Goal: Transaction & Acquisition: Purchase product/service

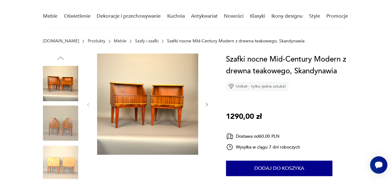
scroll to position [52, 0]
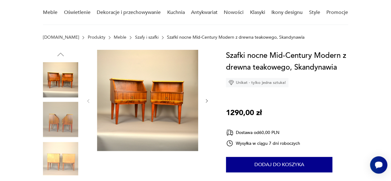
click at [206, 100] on icon "button" at bounding box center [206, 100] width 5 height 5
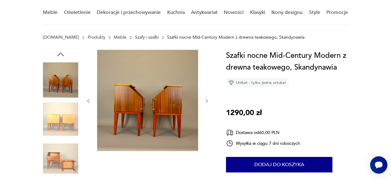
click at [206, 101] on icon "button" at bounding box center [206, 100] width 5 height 5
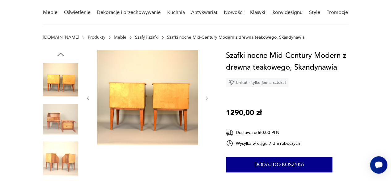
click at [206, 101] on div at bounding box center [148, 98] width 124 height 96
click at [206, 98] on icon "button" at bounding box center [206, 98] width 5 height 5
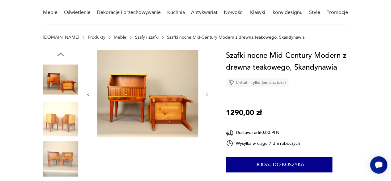
click at [206, 98] on div at bounding box center [148, 94] width 124 height 89
click at [206, 90] on div at bounding box center [148, 94] width 124 height 89
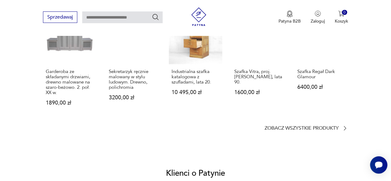
scroll to position [482, 0]
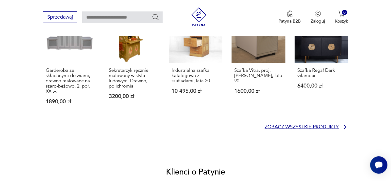
click at [305, 126] on p "Zobacz wszystkie produkty" at bounding box center [302, 127] width 74 height 4
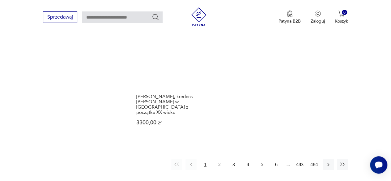
scroll to position [890, 0]
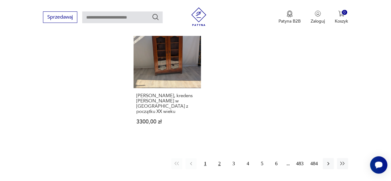
click at [220, 158] on button "2" at bounding box center [219, 163] width 11 height 11
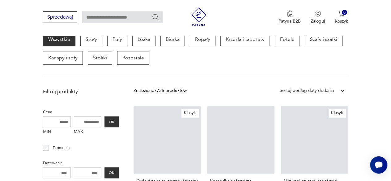
scroll to position [164, 0]
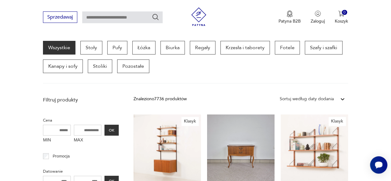
click at [110, 18] on input "text" at bounding box center [122, 17] width 80 height 12
type input "**********"
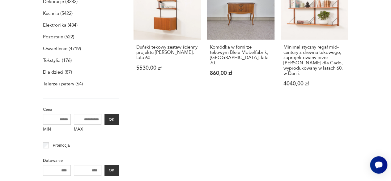
scroll to position [22, 0]
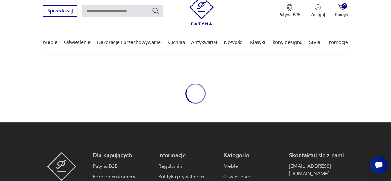
type input "**********"
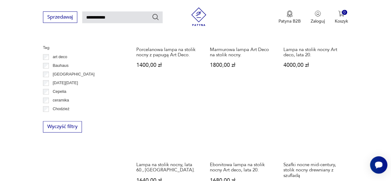
scroll to position [413, 0]
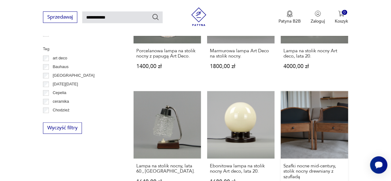
click at [314, 138] on link "Szafki nocne mid-century, stolik nocny drewniany z szufladą 1299,00 zł" at bounding box center [314, 146] width 67 height 110
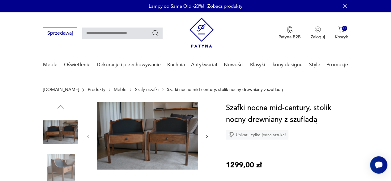
click at [206, 136] on icon "button" at bounding box center [206, 136] width 5 height 5
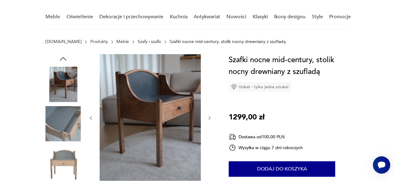
scroll to position [47, 0]
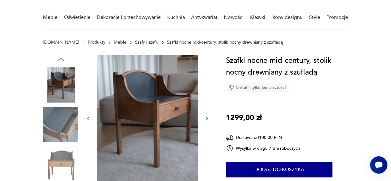
click at [151, 113] on img at bounding box center [147, 118] width 101 height 126
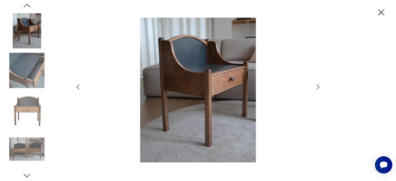
click at [205, 86] on img at bounding box center [198, 90] width 220 height 145
click at [383, 11] on icon "button" at bounding box center [381, 12] width 11 height 11
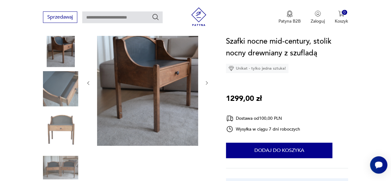
scroll to position [83, 0]
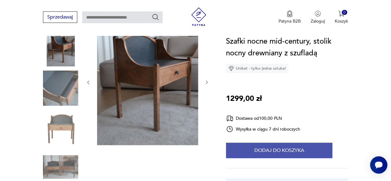
click at [284, 149] on button "Dodaj do koszyka" at bounding box center [279, 149] width 106 height 15
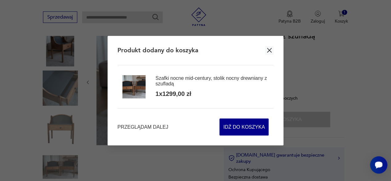
click at [271, 49] on icon "button" at bounding box center [269, 50] width 5 height 5
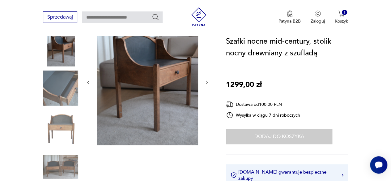
type input "**********"
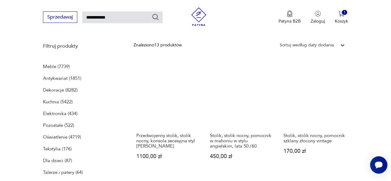
scroll to position [77, 0]
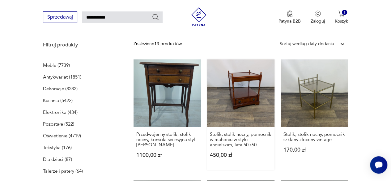
click at [245, 112] on link "Stolik, stolik nocny, pomocnik w mahoniu w stylu angielskim, lata 50./60. 450,0…" at bounding box center [240, 114] width 67 height 110
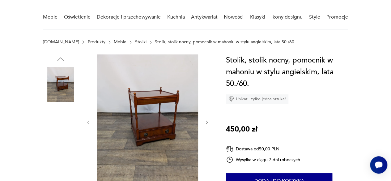
scroll to position [49, 0]
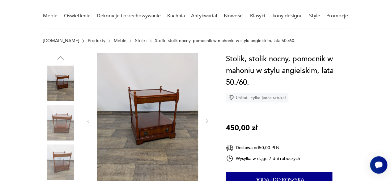
click at [158, 114] on img at bounding box center [147, 120] width 101 height 134
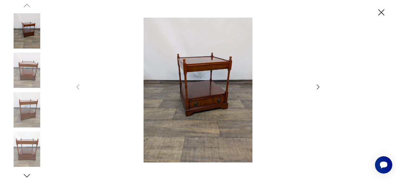
click at [316, 87] on icon "button" at bounding box center [317, 86] width 7 height 7
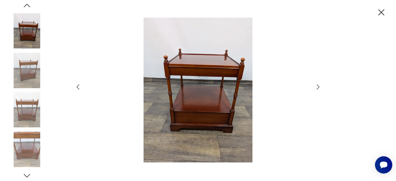
click at [317, 86] on icon "button" at bounding box center [317, 86] width 7 height 7
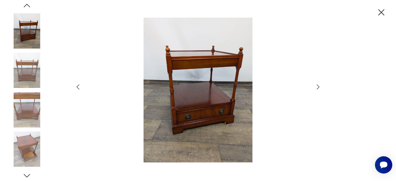
click at [319, 85] on icon "button" at bounding box center [317, 86] width 7 height 7
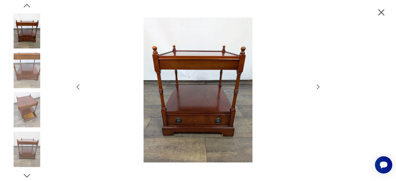
click at [202, 97] on img at bounding box center [198, 90] width 220 height 145
click at [317, 87] on icon "button" at bounding box center [317, 86] width 7 height 7
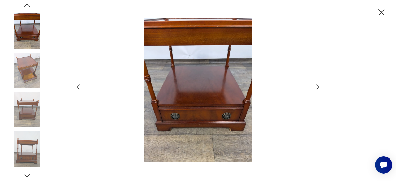
click at [27, 59] on img at bounding box center [26, 70] width 35 height 35
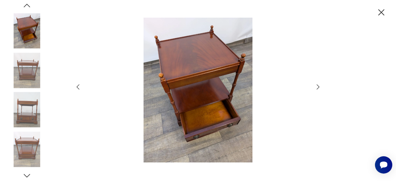
click at [382, 11] on icon "button" at bounding box center [381, 12] width 6 height 6
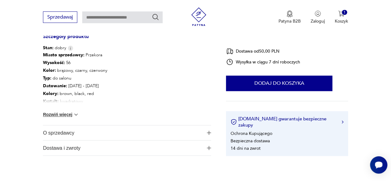
scroll to position [342, 0]
click at [62, 116] on button "Rozwiń więcej" at bounding box center [61, 115] width 36 height 6
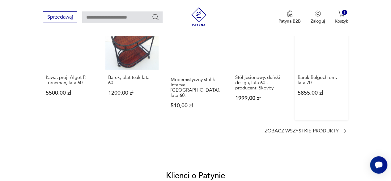
scroll to position [580, 0]
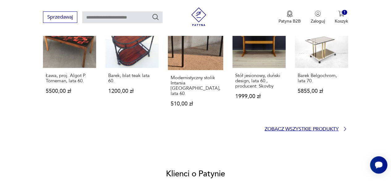
click at [325, 127] on p "Zobacz wszystkie produkty" at bounding box center [302, 129] width 74 height 4
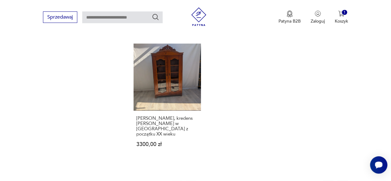
scroll to position [869, 0]
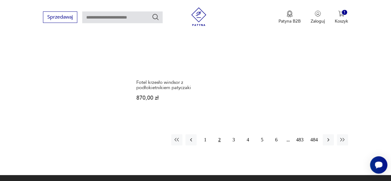
scroll to position [904, 0]
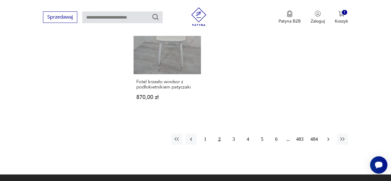
click at [326, 136] on icon "button" at bounding box center [328, 139] width 6 height 6
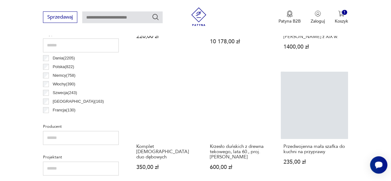
scroll to position [354, 0]
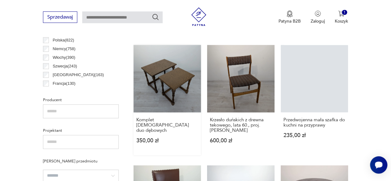
drag, startPoint x: 174, startPoint y: 84, endPoint x: 160, endPoint y: 77, distance: 16.5
click at [160, 77] on link "Komplet Stolików duo dębowych 350,00 zł" at bounding box center [167, 100] width 67 height 110
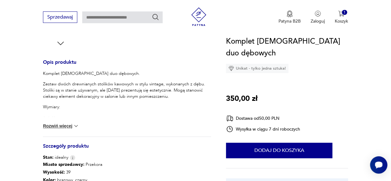
scroll to position [236, 0]
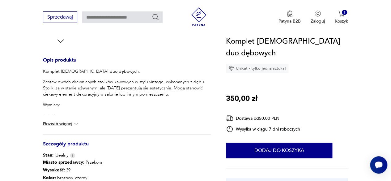
click at [59, 124] on button "Rozwiń więcej" at bounding box center [61, 124] width 36 height 6
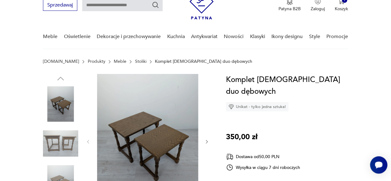
scroll to position [28, 0]
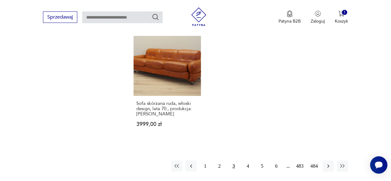
scroll to position [851, 0]
click at [249, 161] on button "4" at bounding box center [247, 165] width 11 height 11
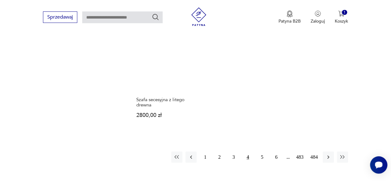
scroll to position [854, 0]
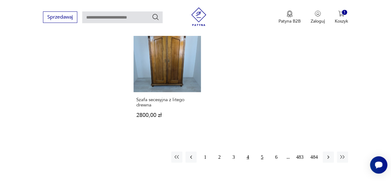
click at [262, 156] on button "5" at bounding box center [262, 156] width 11 height 11
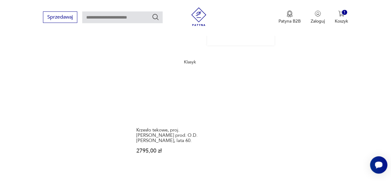
scroll to position [897, 0]
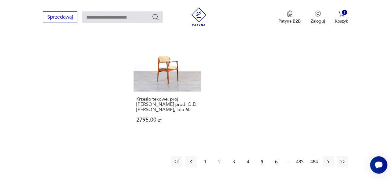
click at [277, 156] on button "6" at bounding box center [276, 161] width 11 height 11
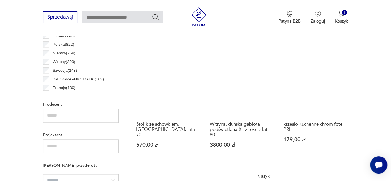
scroll to position [350, 0]
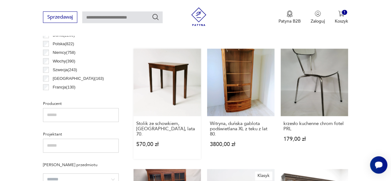
click at [164, 80] on link "Stolik ze schowkiem, [GEOGRAPHIC_DATA], lata 70. 570,00 zł" at bounding box center [167, 104] width 67 height 110
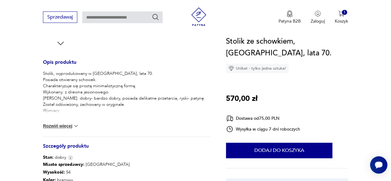
scroll to position [237, 0]
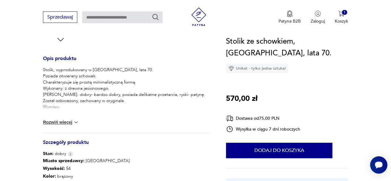
click at [66, 120] on button "Rozwiń więcej" at bounding box center [61, 122] width 36 height 6
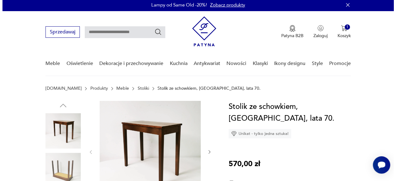
scroll to position [1, 0]
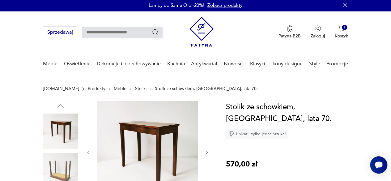
click at [159, 128] on img at bounding box center [147, 151] width 101 height 101
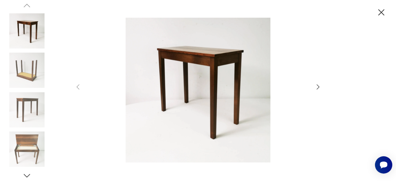
click at [312, 85] on div at bounding box center [197, 91] width 247 height 146
click at [224, 67] on img at bounding box center [198, 90] width 220 height 145
click at [211, 60] on img at bounding box center [198, 90] width 220 height 145
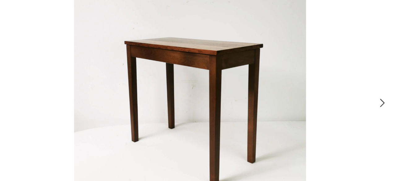
click at [318, 86] on icon "button" at bounding box center [318, 86] width 3 height 5
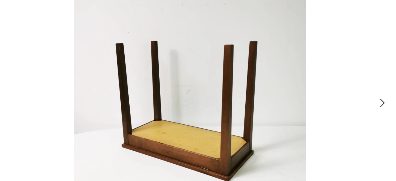
click at [318, 86] on icon "button" at bounding box center [318, 86] width 3 height 5
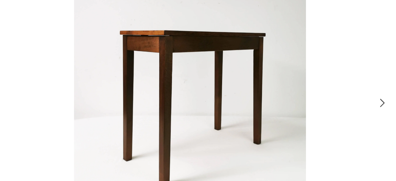
click at [318, 86] on icon "button" at bounding box center [318, 86] width 3 height 5
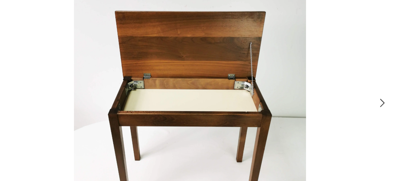
click at [318, 86] on icon "button" at bounding box center [318, 86] width 3 height 5
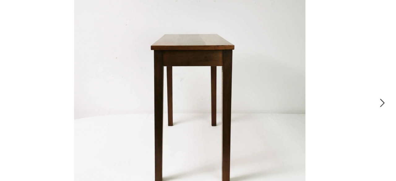
click at [318, 86] on icon "button" at bounding box center [318, 86] width 3 height 5
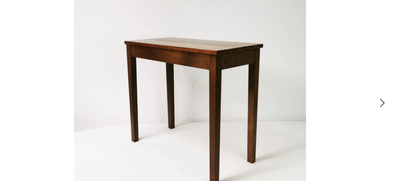
click at [318, 86] on icon "button" at bounding box center [318, 86] width 3 height 5
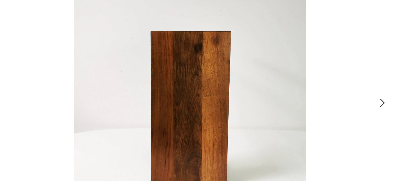
click at [318, 86] on icon "button" at bounding box center [318, 86] width 3 height 5
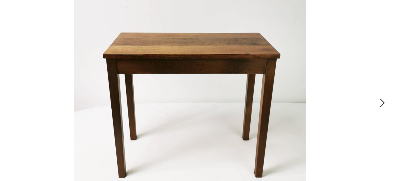
click at [318, 86] on icon "button" at bounding box center [318, 86] width 3 height 5
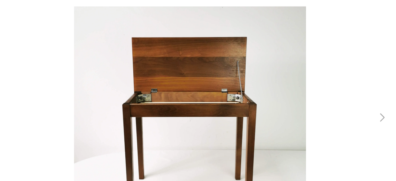
scroll to position [1, 0]
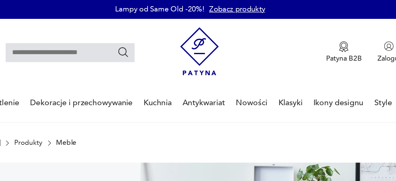
scroll to position [350, 0]
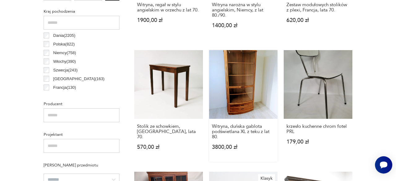
click at [252, 146] on p "3800,00 zł" at bounding box center [243, 146] width 63 height 5
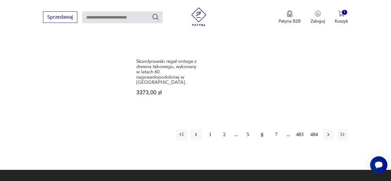
scroll to position [920, 0]
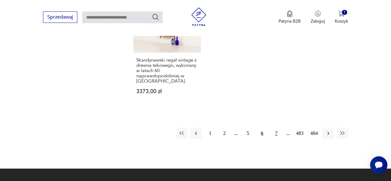
click at [277, 128] on button "7" at bounding box center [276, 133] width 11 height 11
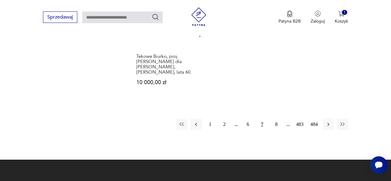
scroll to position [993, 0]
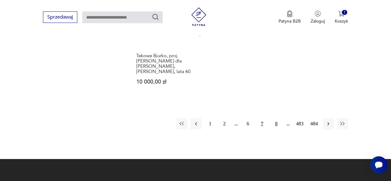
click at [277, 118] on button "8" at bounding box center [276, 123] width 11 height 11
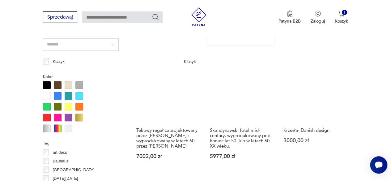
scroll to position [487, 0]
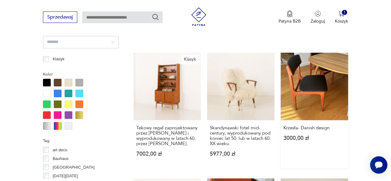
click at [323, 81] on link "Krzesła- Danish design 3000,00 zł" at bounding box center [314, 111] width 67 height 116
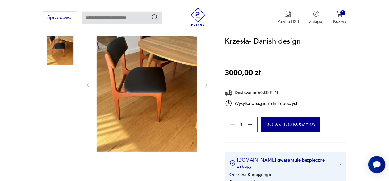
scroll to position [85, 0]
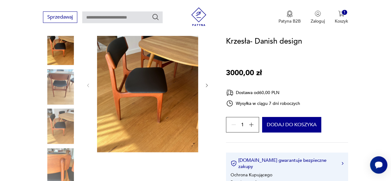
click at [205, 85] on icon "button" at bounding box center [206, 85] width 5 height 5
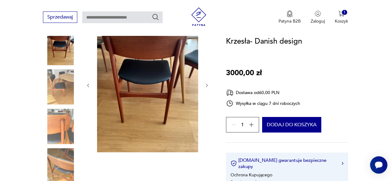
click at [208, 84] on icon "button" at bounding box center [206, 85] width 5 height 5
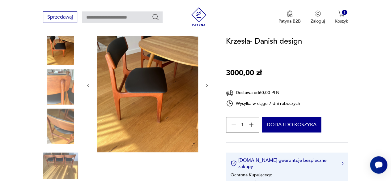
click at [253, 125] on icon "button" at bounding box center [251, 124] width 6 height 6
click at [253, 125] on div "3" at bounding box center [242, 124] width 33 height 15
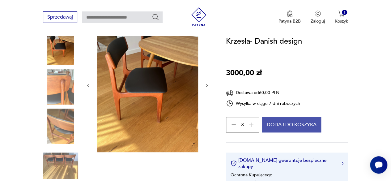
drag, startPoint x: 276, startPoint y: 127, endPoint x: 269, endPoint y: 125, distance: 7.0
click at [269, 125] on button "Dodaj do koszyka" at bounding box center [291, 124] width 59 height 15
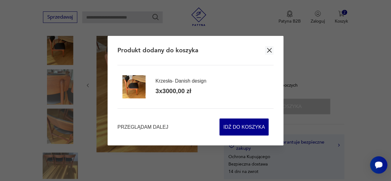
click at [271, 49] on icon "button" at bounding box center [270, 50] width 8 height 8
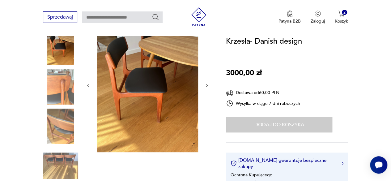
click at [134, 80] on img at bounding box center [147, 84] width 101 height 135
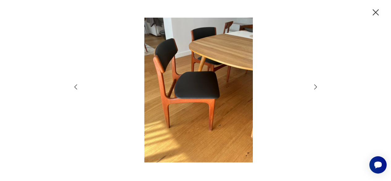
scroll to position [0, 0]
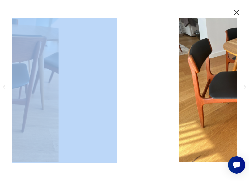
drag, startPoint x: 252, startPoint y: 13, endPoint x: 352, endPoint y: 61, distance: 111.3
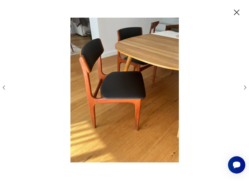
click at [240, 12] on icon "button" at bounding box center [237, 13] width 6 height 6
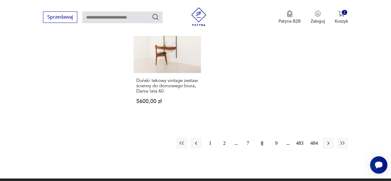
scroll to position [908, 0]
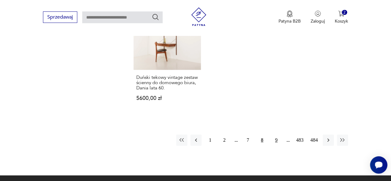
click at [276, 134] on button "9" at bounding box center [276, 139] width 11 height 11
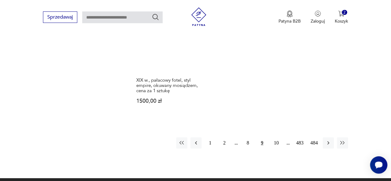
scroll to position [901, 0]
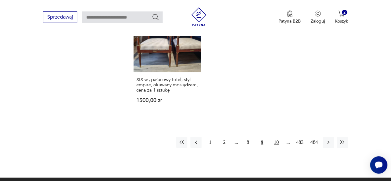
click at [278, 137] on button "10" at bounding box center [276, 142] width 11 height 11
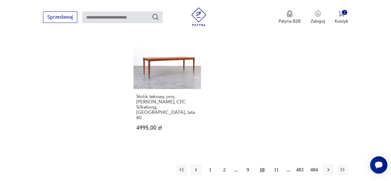
scroll to position [891, 0]
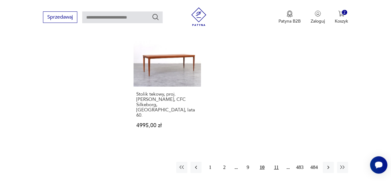
click at [277, 162] on button "11" at bounding box center [276, 167] width 11 height 11
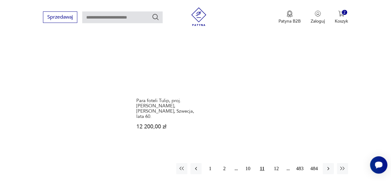
scroll to position [901, 0]
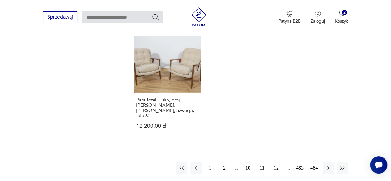
click at [278, 162] on button "12" at bounding box center [276, 167] width 11 height 11
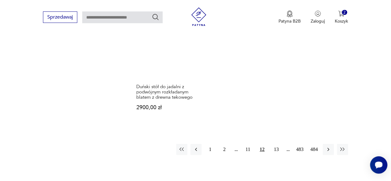
scroll to position [890, 0]
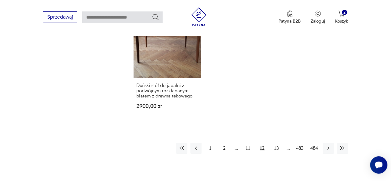
click at [278, 142] on button "13" at bounding box center [276, 147] width 11 height 11
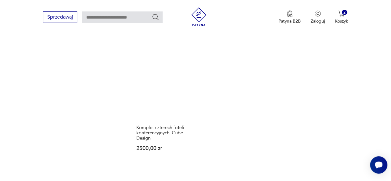
scroll to position [838, 0]
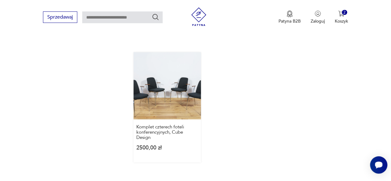
click at [174, 89] on link "Komplet czterech foteli konferencyjnych, Cube Design 2500,00 zł" at bounding box center [167, 107] width 67 height 110
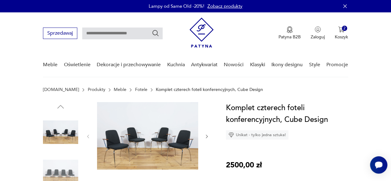
click at [176, 141] on img at bounding box center [147, 135] width 101 height 67
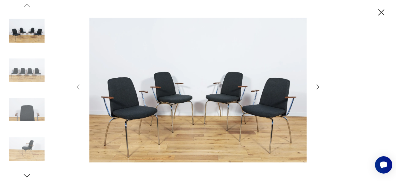
click at [130, 107] on img at bounding box center [198, 90] width 220 height 145
click at [381, 13] on icon "button" at bounding box center [381, 12] width 6 height 6
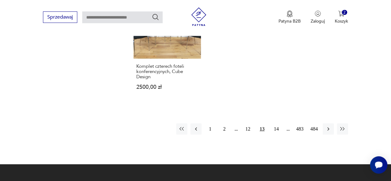
scroll to position [902, 0]
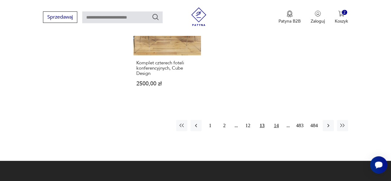
click at [279, 120] on button "14" at bounding box center [276, 125] width 11 height 11
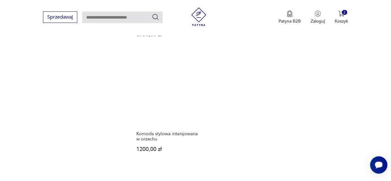
scroll to position [847, 0]
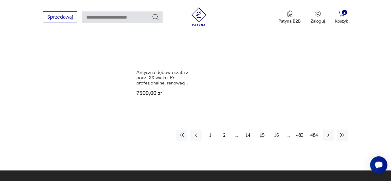
scroll to position [872, 0]
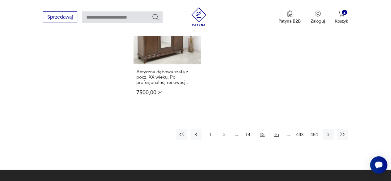
click at [277, 130] on button "16" at bounding box center [276, 134] width 11 height 11
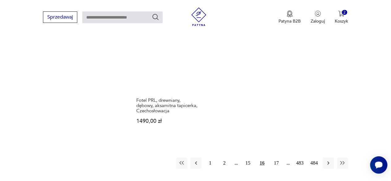
scroll to position [921, 0]
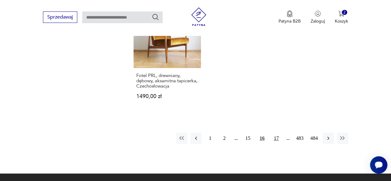
click at [277, 133] on button "17" at bounding box center [276, 138] width 11 height 11
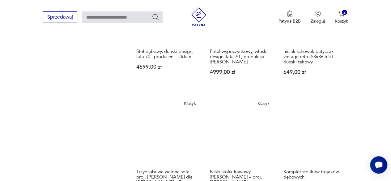
scroll to position [704, 0]
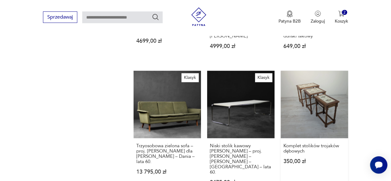
click at [322, 93] on link "Komplet stolików trojaków dębowych 350,00 zł" at bounding box center [314, 134] width 67 height 126
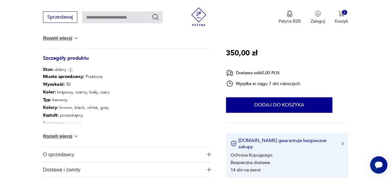
scroll to position [321, 0]
click at [70, 135] on button "Rozwiń więcej" at bounding box center [61, 136] width 36 height 6
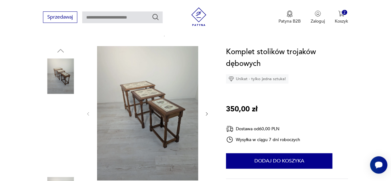
scroll to position [56, 0]
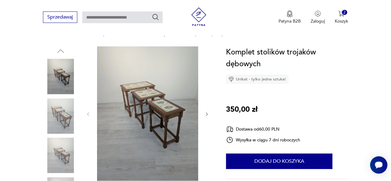
click at [206, 116] on icon "button" at bounding box center [206, 114] width 5 height 5
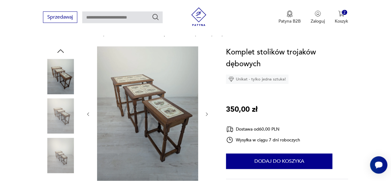
click at [206, 115] on icon "button" at bounding box center [206, 114] width 5 height 5
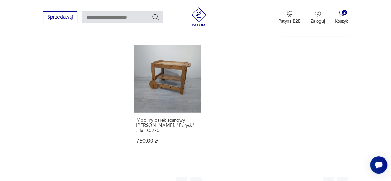
scroll to position [866, 0]
click at [279, 176] on button "18" at bounding box center [276, 181] width 11 height 11
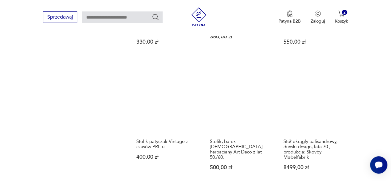
scroll to position [694, 0]
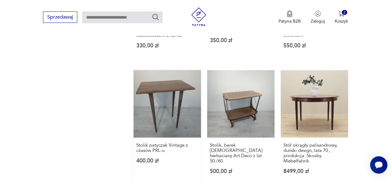
click at [165, 107] on link "Stolik patyczak Vintage z czasów PRL-u 400,00 zł" at bounding box center [167, 128] width 67 height 116
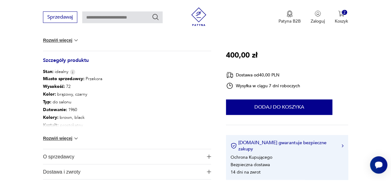
scroll to position [321, 0]
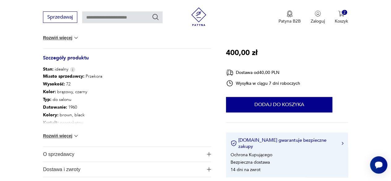
click at [55, 136] on button "Rozwiń więcej" at bounding box center [61, 136] width 36 height 6
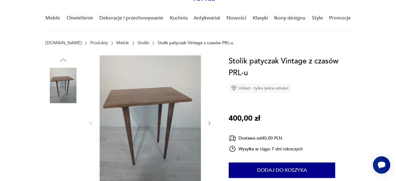
scroll to position [45, 0]
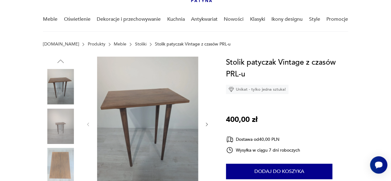
click at [163, 99] on img at bounding box center [147, 124] width 101 height 134
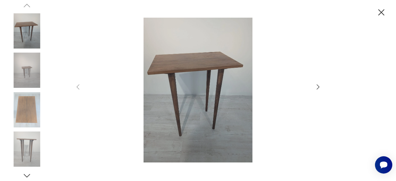
click at [382, 13] on icon "button" at bounding box center [381, 12] width 11 height 11
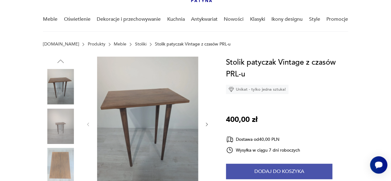
click at [263, 167] on button "Dodaj do koszyka" at bounding box center [279, 171] width 106 height 15
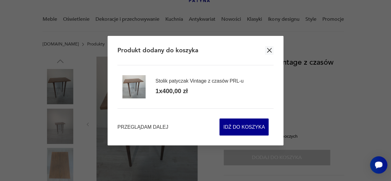
click at [159, 122] on div "Przeglądam dalej Idź do koszyka" at bounding box center [195, 121] width 156 height 27
click at [155, 127] on span "Przeglądam dalej" at bounding box center [142, 126] width 51 height 7
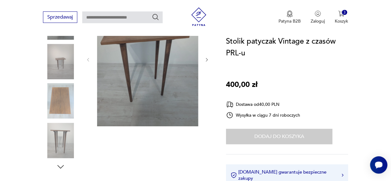
scroll to position [110, 0]
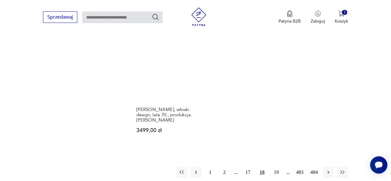
scroll to position [857, 0]
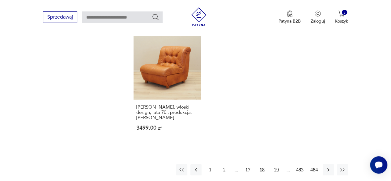
click at [276, 164] on button "19" at bounding box center [276, 169] width 11 height 11
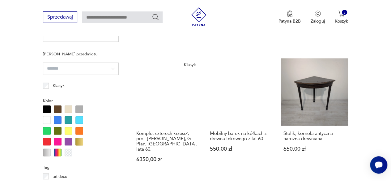
scroll to position [461, 0]
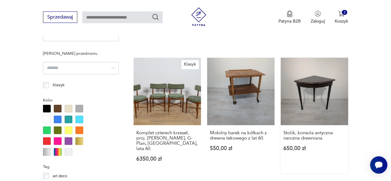
click at [315, 92] on link "Stolik, konsola antyczna narożna drewniana 650,00 zł" at bounding box center [314, 115] width 67 height 116
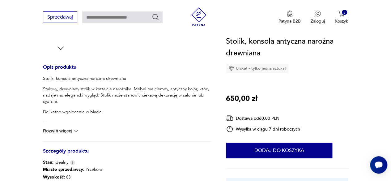
scroll to position [240, 0]
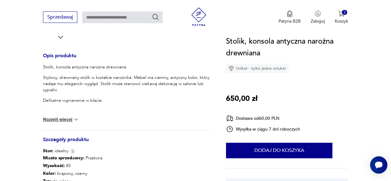
click at [69, 120] on button "Rozwiń więcej" at bounding box center [61, 119] width 36 height 6
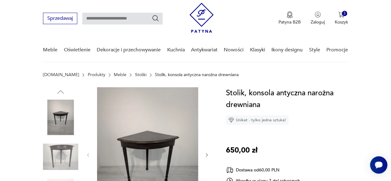
scroll to position [15, 0]
click at [204, 153] on icon "button" at bounding box center [206, 155] width 5 height 5
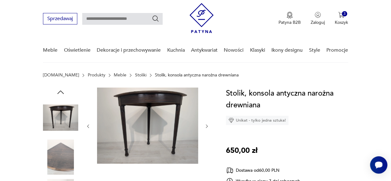
click at [204, 153] on div at bounding box center [148, 125] width 124 height 77
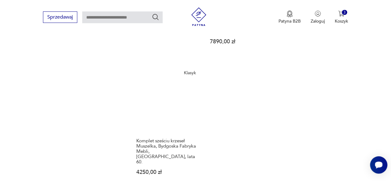
scroll to position [877, 0]
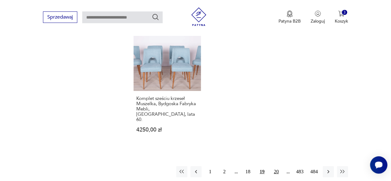
click at [276, 166] on button "20" at bounding box center [276, 171] width 11 height 11
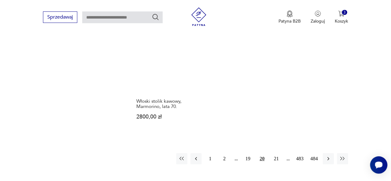
scroll to position [903, 0]
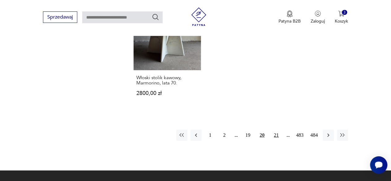
click at [275, 131] on button "21" at bounding box center [276, 135] width 11 height 11
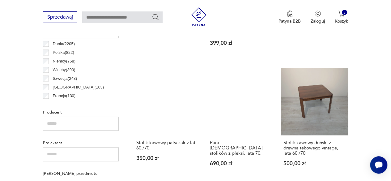
scroll to position [344, 0]
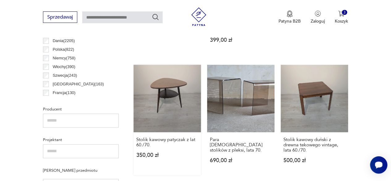
drag, startPoint x: 169, startPoint y: 110, endPoint x: 167, endPoint y: 88, distance: 21.5
click at [167, 88] on link "Stolik kawowy patyczak z lat 60./70. 350,00 zł" at bounding box center [167, 120] width 67 height 110
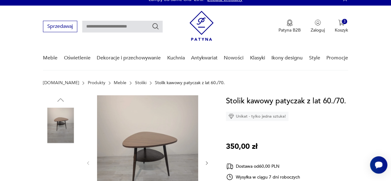
scroll to position [6, 0]
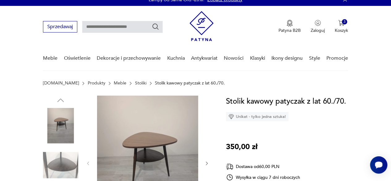
click at [206, 163] on icon "button" at bounding box center [206, 163] width 5 height 5
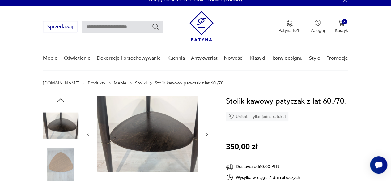
click at [206, 163] on div at bounding box center [148, 134] width 124 height 77
click at [206, 134] on icon "button" at bounding box center [206, 134] width 5 height 5
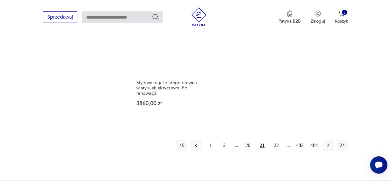
scroll to position [888, 0]
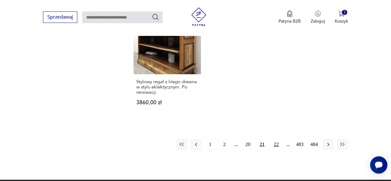
drag, startPoint x: 274, startPoint y: 126, endPoint x: 278, endPoint y: 128, distance: 3.3
click at [278, 139] on button "22" at bounding box center [276, 144] width 11 height 11
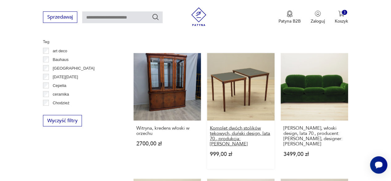
scroll to position [573, 0]
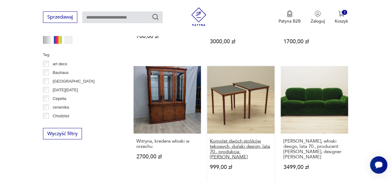
drag, startPoint x: 254, startPoint y: 124, endPoint x: 231, endPoint y: 112, distance: 26.5
click at [231, 112] on link "Komplet dwóch stolików tekowych, duński design, lata 70., produkcja: [PERSON_NA…" at bounding box center [240, 124] width 67 height 116
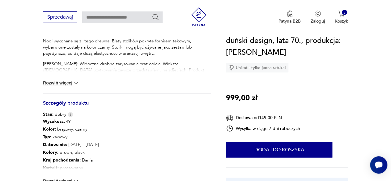
scroll to position [277, 0]
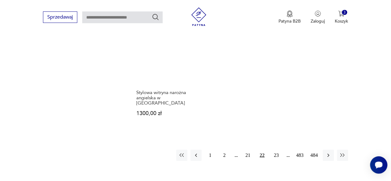
scroll to position [874, 0]
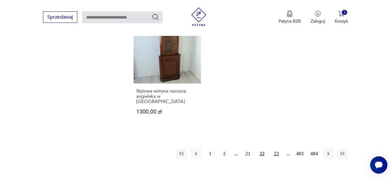
click at [276, 148] on button "23" at bounding box center [276, 153] width 11 height 11
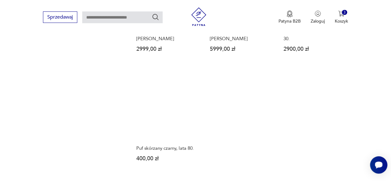
scroll to position [810, 0]
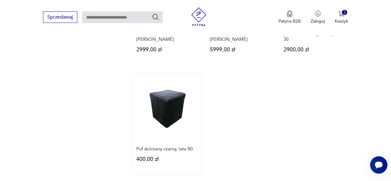
click at [163, 96] on link "Puf skórzany czarny, lata 80. 400,00 zł" at bounding box center [167, 124] width 67 height 100
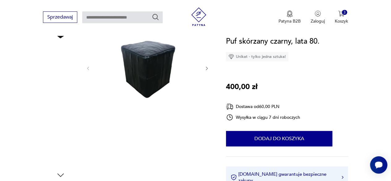
scroll to position [96, 0]
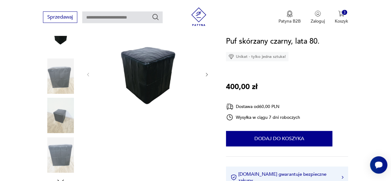
click at [63, 153] on img at bounding box center [60, 154] width 35 height 35
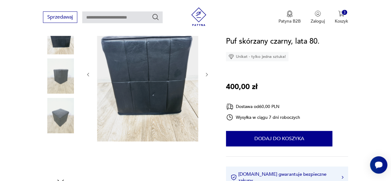
click at [59, 113] on img at bounding box center [60, 115] width 35 height 35
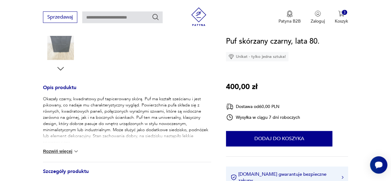
scroll to position [209, 0]
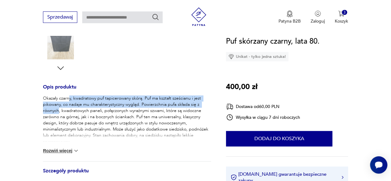
drag, startPoint x: 59, startPoint y: 113, endPoint x: 76, endPoint y: 116, distance: 17.3
click at [76, 116] on p "Okazały czarny, kwadratowy puf tapicerowany skórą. Puf ma kształt sześcianu i j…" at bounding box center [127, 126] width 168 height 62
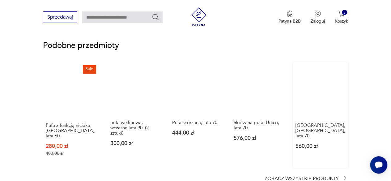
scroll to position [480, 0]
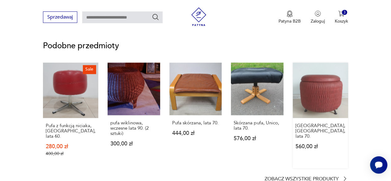
click at [321, 94] on link "[GEOGRAPHIC_DATA], [GEOGRAPHIC_DATA], lata 70. 560,00 zł" at bounding box center [320, 114] width 55 height 105
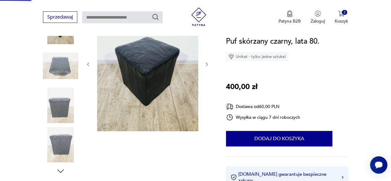
scroll to position [53, 0]
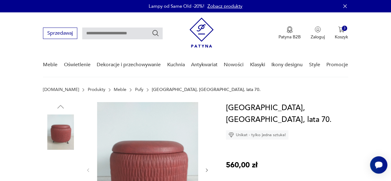
scroll to position [50, 0]
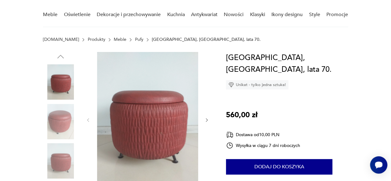
click at [210, 117] on div at bounding box center [127, 141] width 168 height 179
click at [206, 120] on icon "button" at bounding box center [206, 119] width 5 height 5
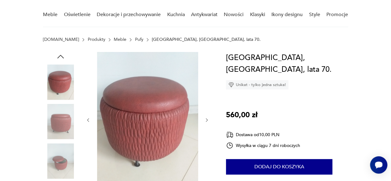
click at [206, 120] on icon "button" at bounding box center [206, 119] width 5 height 5
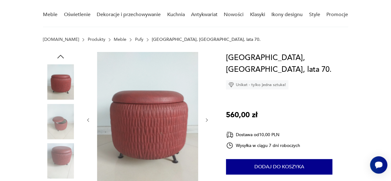
click at [206, 120] on icon "button" at bounding box center [206, 119] width 5 height 5
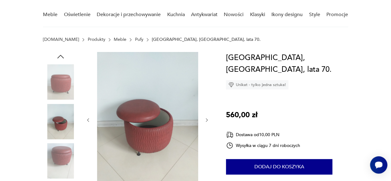
click at [206, 120] on icon "button" at bounding box center [206, 119] width 5 height 5
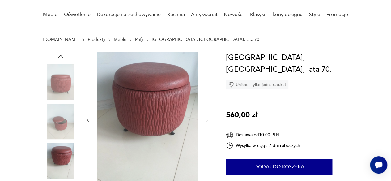
click at [206, 120] on icon "button" at bounding box center [206, 119] width 5 height 5
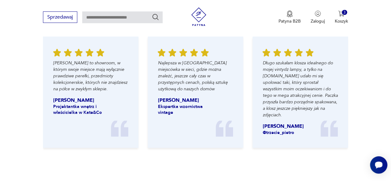
scroll to position [680, 0]
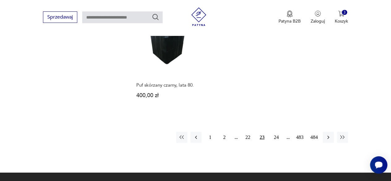
scroll to position [875, 0]
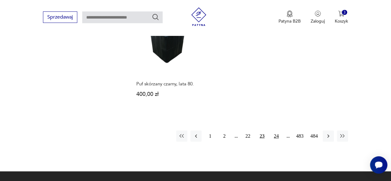
click at [279, 130] on button "24" at bounding box center [276, 135] width 11 height 11
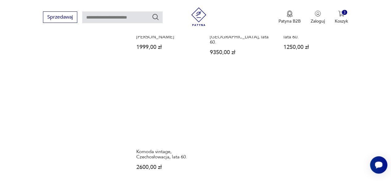
scroll to position [897, 0]
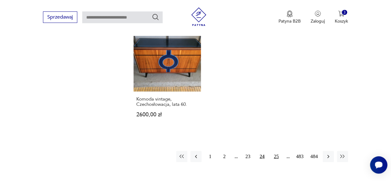
click at [274, 151] on button "25" at bounding box center [276, 156] width 11 height 11
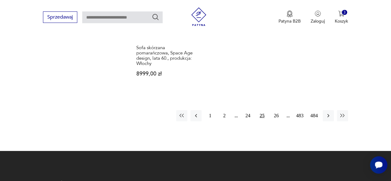
scroll to position [917, 0]
click at [273, 111] on button "26" at bounding box center [276, 115] width 11 height 11
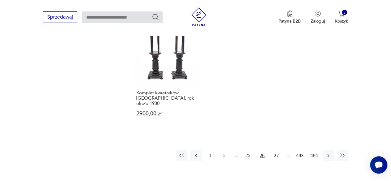
scroll to position [872, 0]
click at [276, 150] on button "27" at bounding box center [276, 155] width 11 height 11
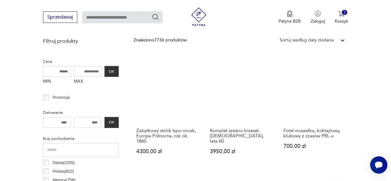
scroll to position [222, 0]
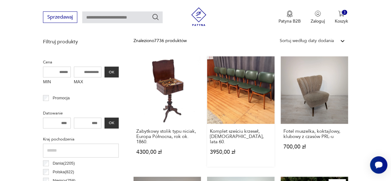
click at [250, 102] on link "Komplet sześciu krzeseł, [DEMOGRAPHIC_DATA], lata 60. 3950,00 zł" at bounding box center [240, 111] width 67 height 110
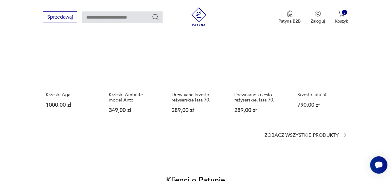
scroll to position [516, 0]
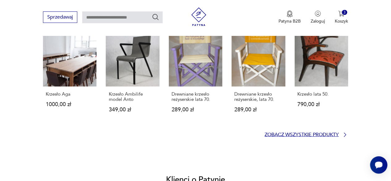
click at [290, 136] on p "Zobacz wszystkie produkty" at bounding box center [302, 134] width 74 height 4
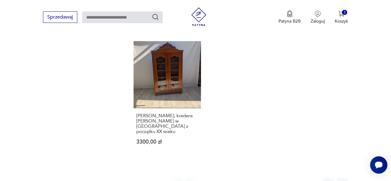
scroll to position [872, 0]
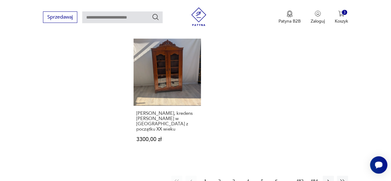
click at [299, 176] on button "483" at bounding box center [299, 181] width 11 height 11
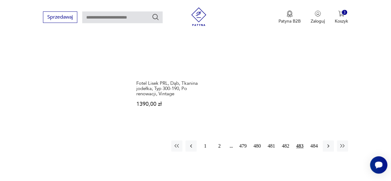
scroll to position [893, 0]
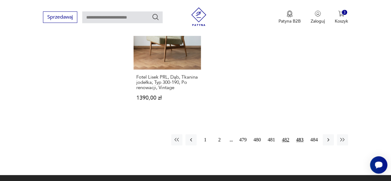
click at [286, 134] on button "482" at bounding box center [285, 139] width 11 height 11
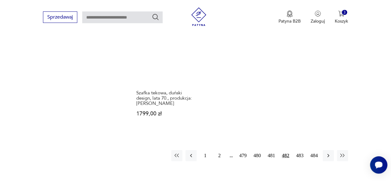
scroll to position [897, 0]
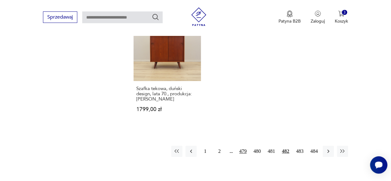
click at [244, 146] on button "479" at bounding box center [242, 151] width 11 height 11
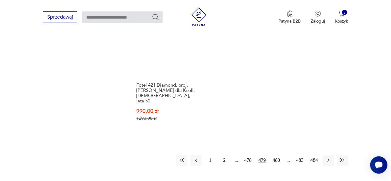
scroll to position [885, 0]
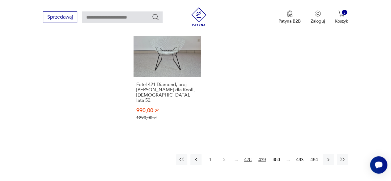
click at [246, 154] on button "478" at bounding box center [247, 159] width 11 height 11
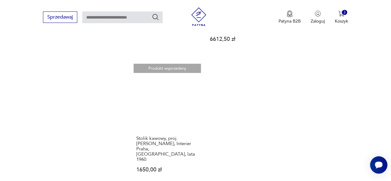
scroll to position [861, 0]
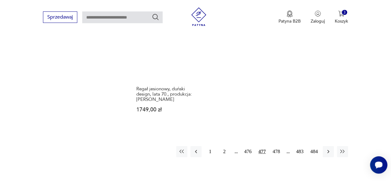
scroll to position [904, 0]
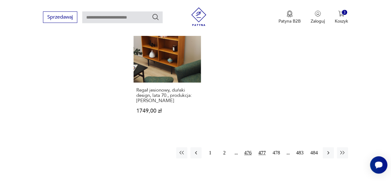
click at [247, 147] on button "476" at bounding box center [247, 152] width 11 height 11
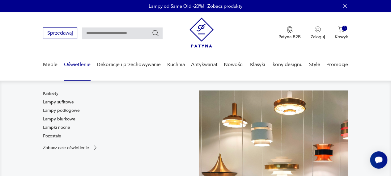
click at [84, 63] on link "Oświetlenie" at bounding box center [77, 65] width 27 height 24
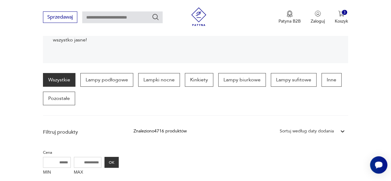
scroll to position [129, 0]
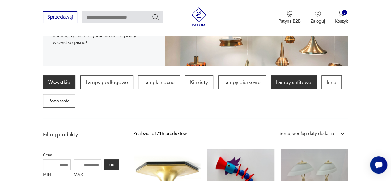
click at [281, 80] on p "Lampy sufitowe" at bounding box center [294, 82] width 46 height 14
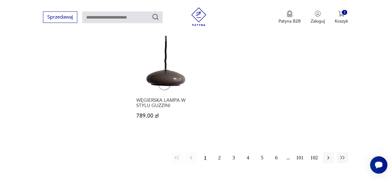
scroll to position [889, 0]
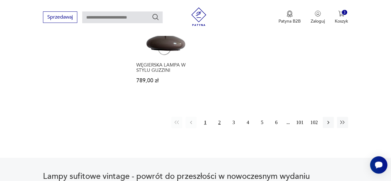
click at [218, 121] on button "2" at bounding box center [219, 122] width 11 height 11
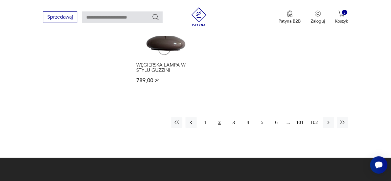
click at [218, 121] on button "2" at bounding box center [219, 122] width 11 height 11
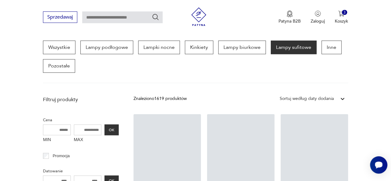
scroll to position [164, 0]
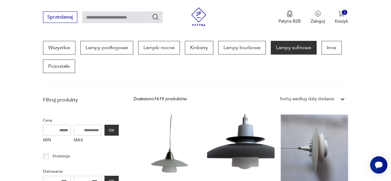
click at [218, 121] on link "SZARA LAMPA WISZĄCA retro prl 200,00 zł" at bounding box center [240, 166] width 67 height 105
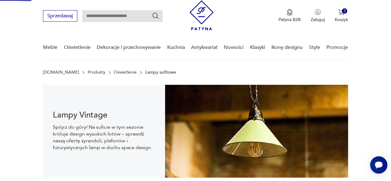
scroll to position [4, 0]
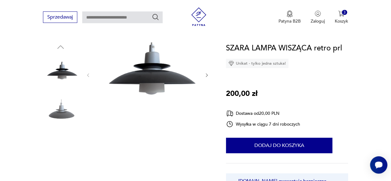
scroll to position [59, 0]
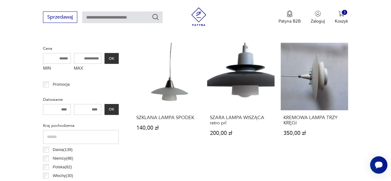
scroll to position [235, 0]
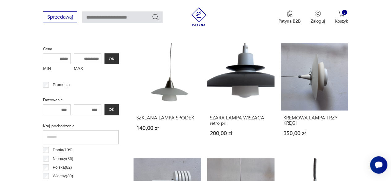
click at [91, 59] on input "MAX" at bounding box center [88, 58] width 28 height 11
click at [85, 57] on input "MAX" at bounding box center [88, 58] width 28 height 11
click at [85, 58] on input "MAX" at bounding box center [88, 58] width 28 height 11
type input "***"
click at [111, 58] on button "OK" at bounding box center [111, 58] width 14 height 11
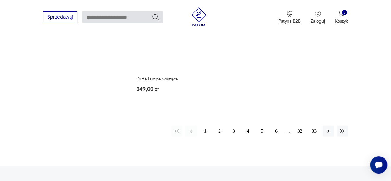
scroll to position [870, 0]
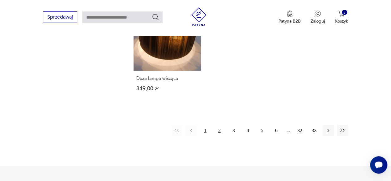
click at [221, 125] on button "2" at bounding box center [219, 130] width 11 height 11
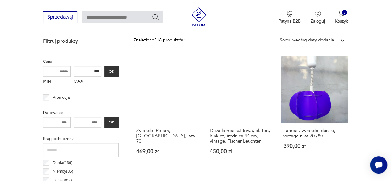
scroll to position [221, 0]
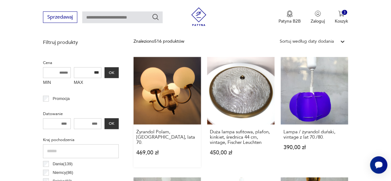
click at [166, 103] on link "Żyrandol Polam, [GEOGRAPHIC_DATA], lata 70. 469,00 zł" at bounding box center [167, 112] width 67 height 110
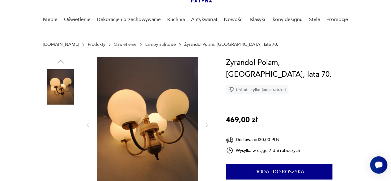
scroll to position [46, 0]
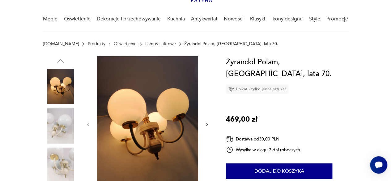
click at [205, 122] on icon "button" at bounding box center [206, 124] width 5 height 5
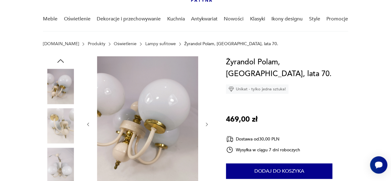
click at [205, 122] on icon "button" at bounding box center [206, 124] width 5 height 5
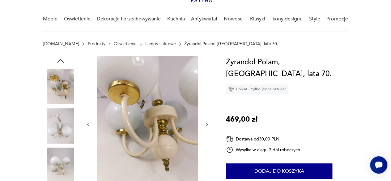
click at [205, 122] on icon "button" at bounding box center [206, 124] width 5 height 5
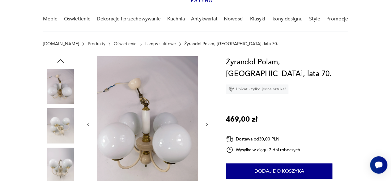
click at [205, 125] on icon "button" at bounding box center [206, 124] width 5 height 5
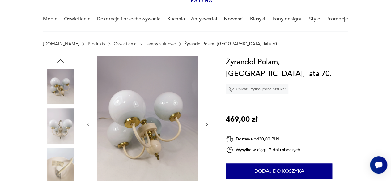
click at [205, 125] on icon "button" at bounding box center [206, 124] width 5 height 5
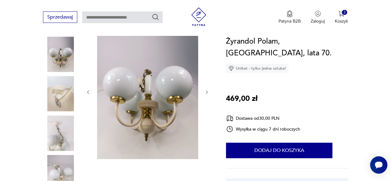
scroll to position [0, 0]
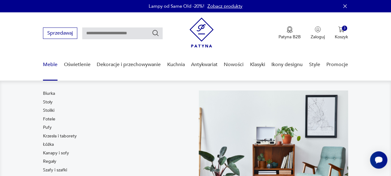
click at [49, 107] on div "Biurka Stoły Stoliki Fotele Pufy Krzesła i taborety Łóżka Kanapy i sofy Regały …" at bounding box center [60, 138] width 34 height 94
click at [48, 109] on link "Stoliki" at bounding box center [48, 111] width 11 height 6
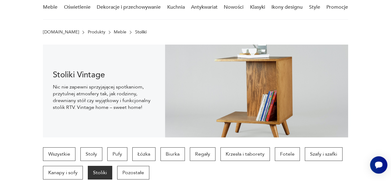
click at [184, 105] on img at bounding box center [256, 91] width 183 height 93
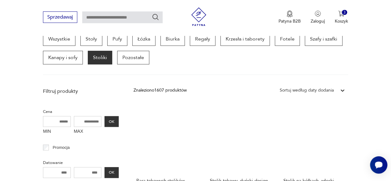
scroll to position [173, 0]
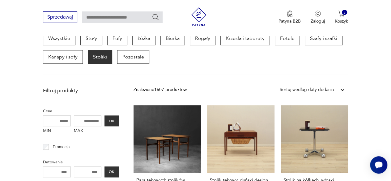
click at [93, 121] on input "MAX" at bounding box center [88, 120] width 28 height 11
type input "***"
click at [113, 118] on button "OK" at bounding box center [111, 120] width 14 height 11
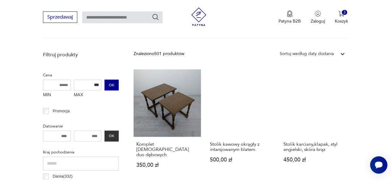
scroll to position [213, 0]
